Goal: Transaction & Acquisition: Book appointment/travel/reservation

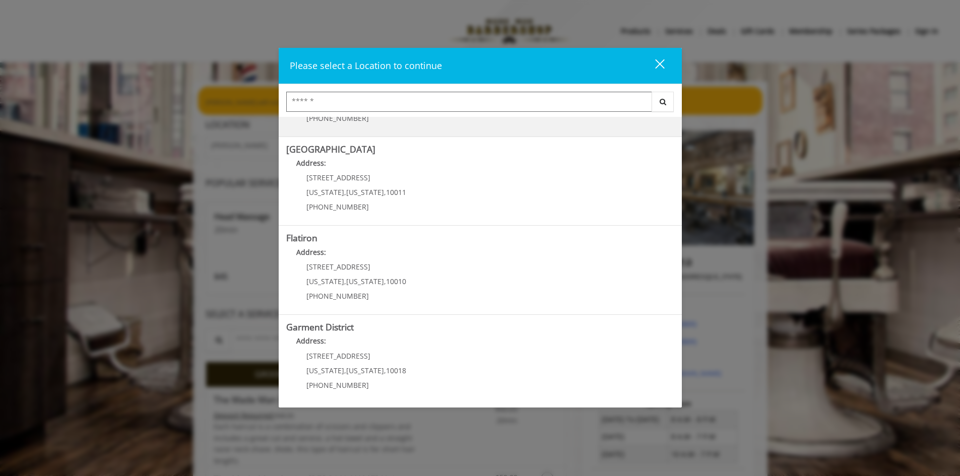
scroll to position [159, 0]
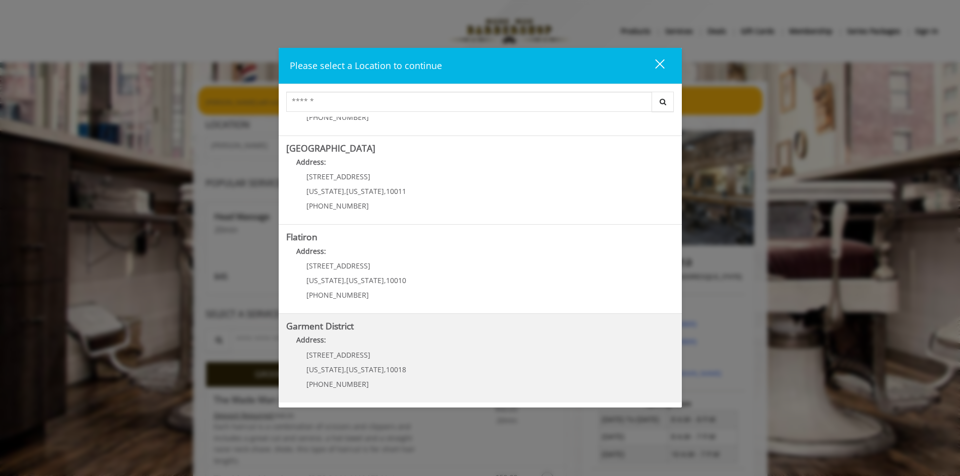
click at [368, 367] on span "[US_STATE]" at bounding box center [365, 370] width 38 height 10
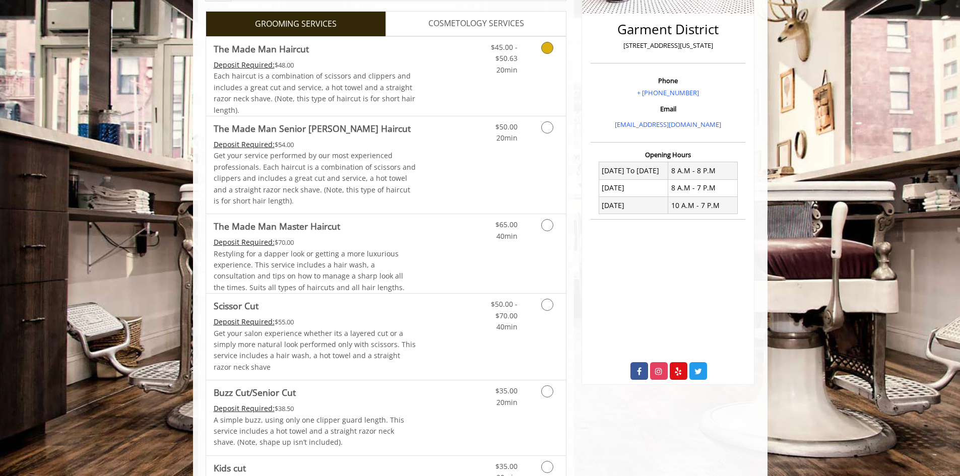
scroll to position [252, 0]
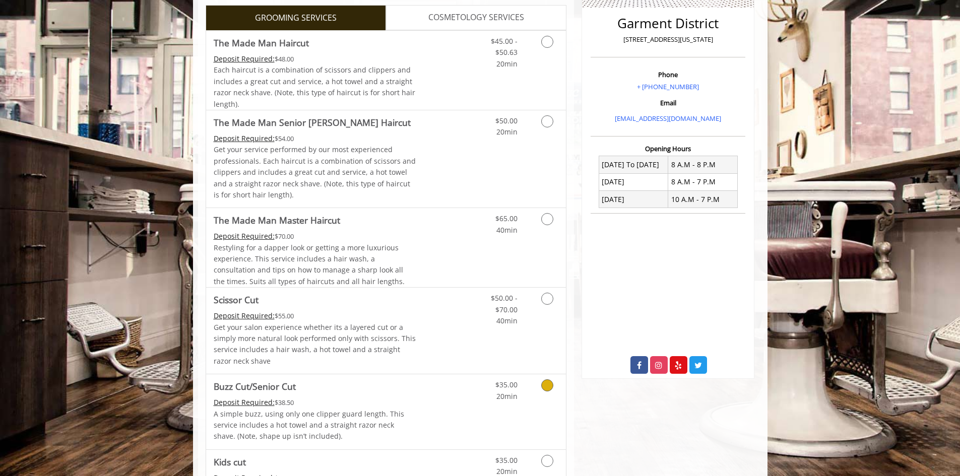
click at [545, 382] on icon "Grooming services" at bounding box center [547, 385] width 12 height 12
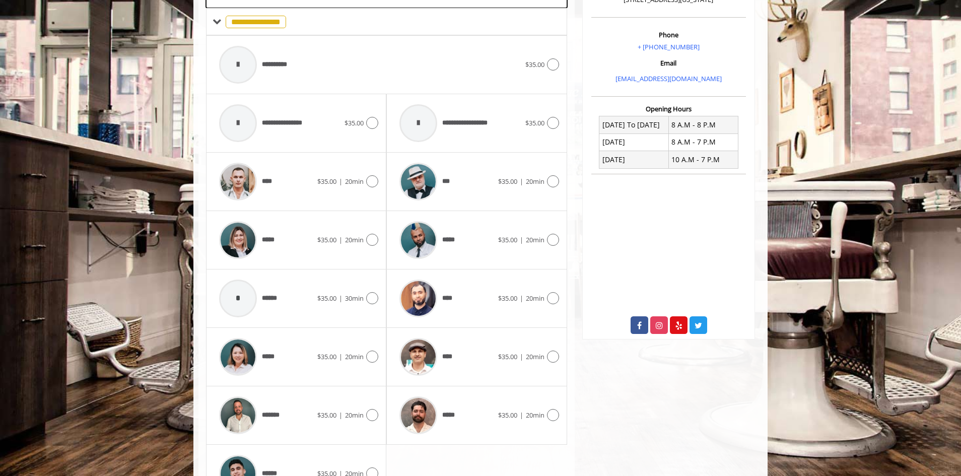
scroll to position [300, 0]
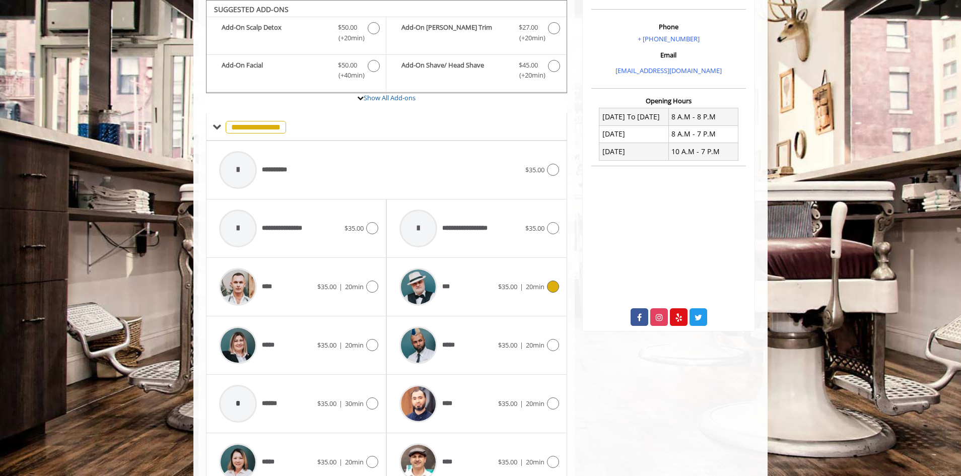
click at [551, 286] on icon at bounding box center [553, 287] width 12 height 12
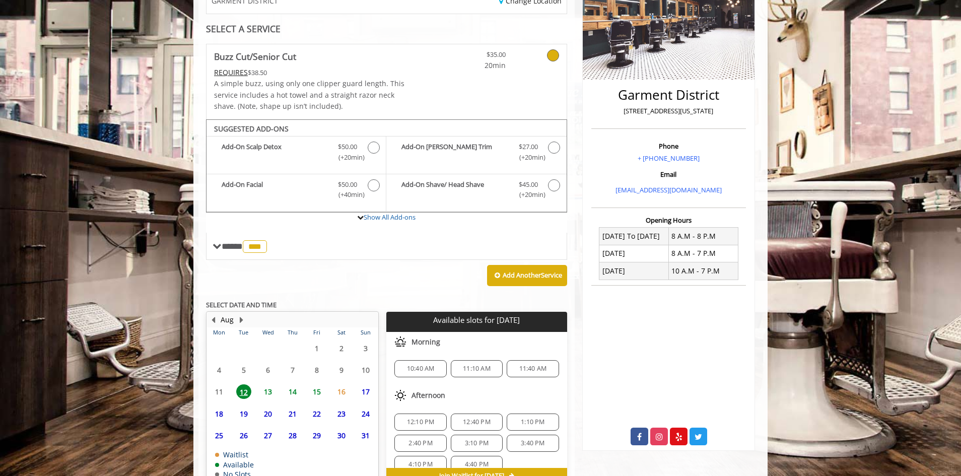
scroll to position [238, 0]
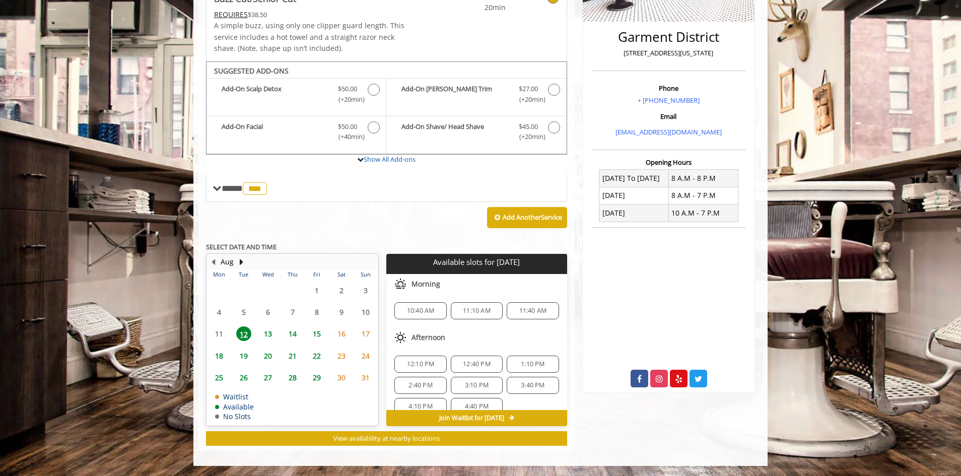
click at [458, 383] on span "3:10 PM" at bounding box center [476, 385] width 43 height 8
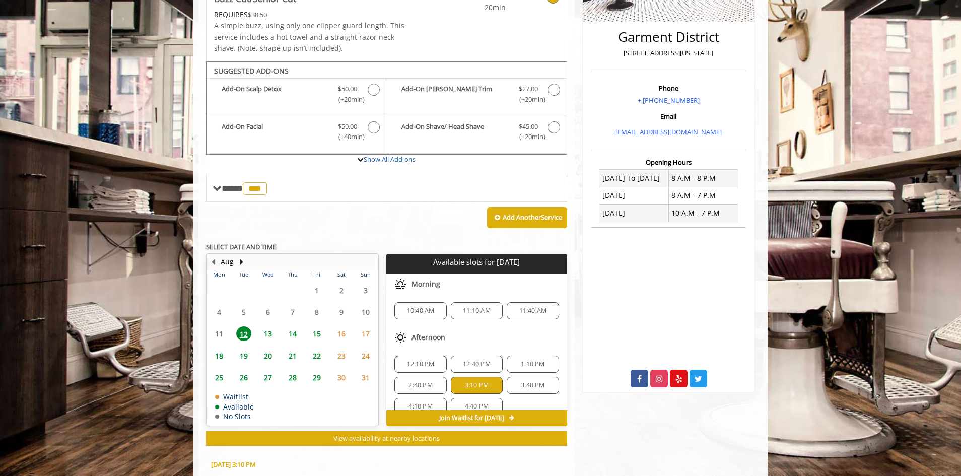
scroll to position [420, 0]
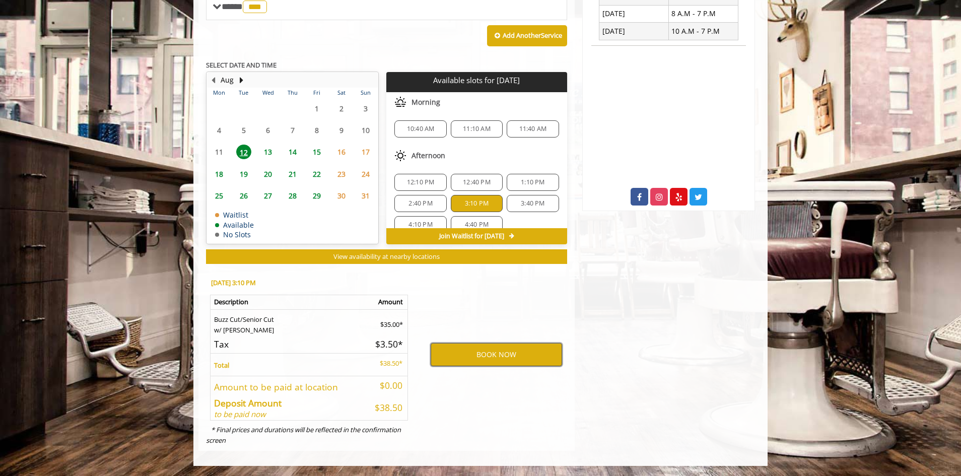
click at [494, 357] on button "BOOK NOW" at bounding box center [496, 354] width 131 height 23
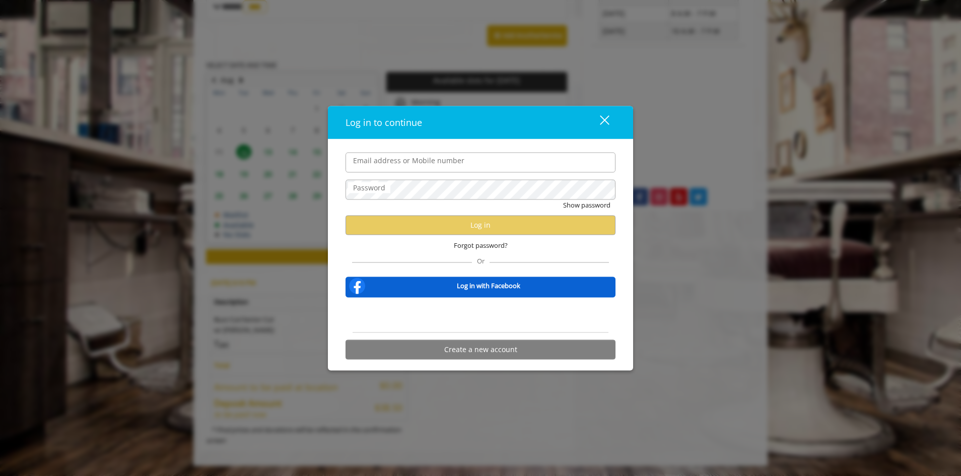
type input "**********"
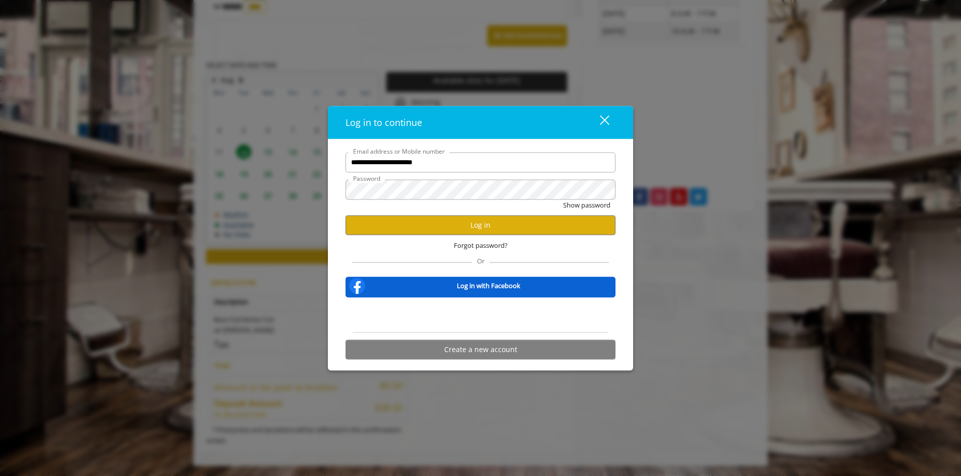
scroll to position [0, 0]
click at [477, 224] on button "Log in" at bounding box center [481, 225] width 270 height 20
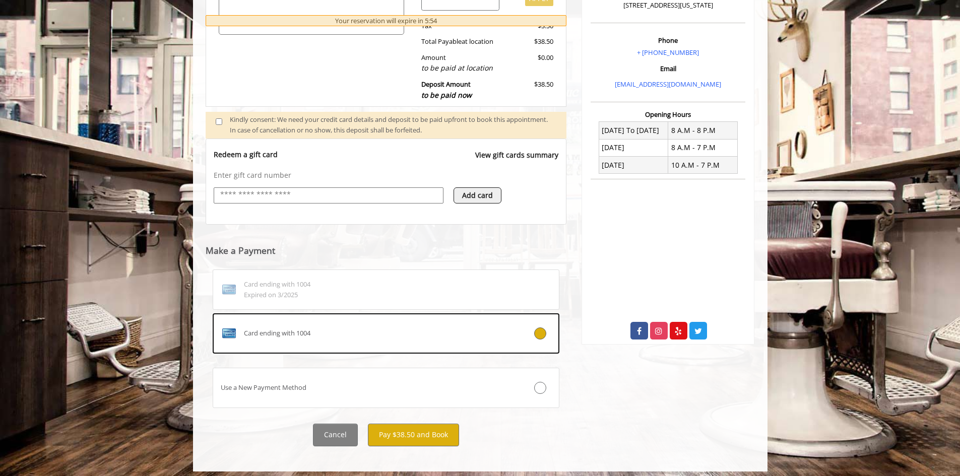
scroll to position [292, 0]
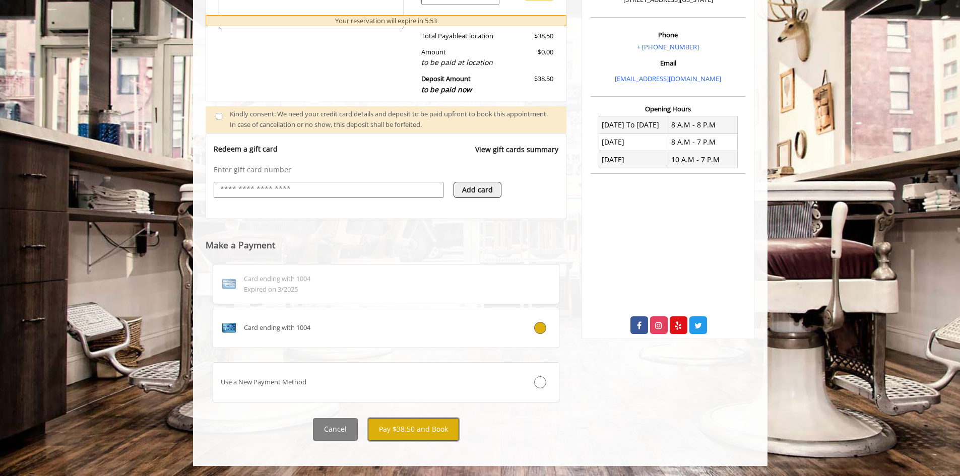
click at [408, 432] on button "Pay $38.50 and Book" at bounding box center [413, 429] width 91 height 23
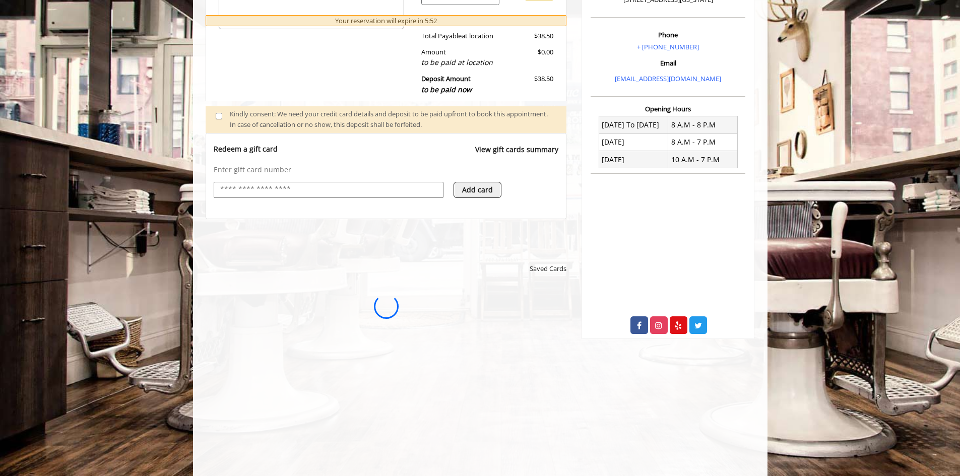
scroll to position [0, 0]
